Goal: Information Seeking & Learning: Learn about a topic

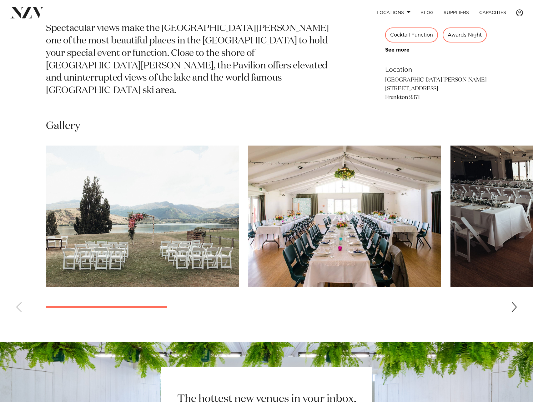
scroll to position [375, 0]
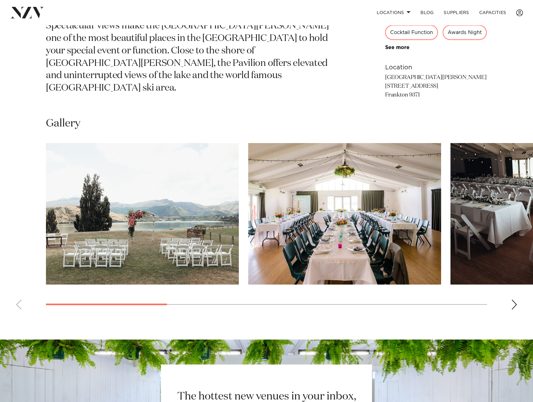
click at [160, 185] on img "1 / 8" at bounding box center [142, 214] width 193 height 142
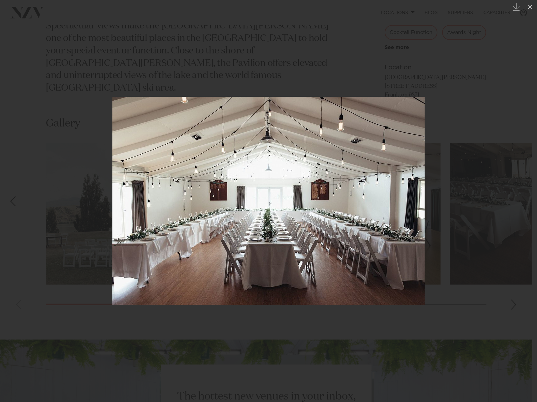
click at [202, 53] on div at bounding box center [268, 201] width 537 height 402
